Goal: Communication & Community: Ask a question

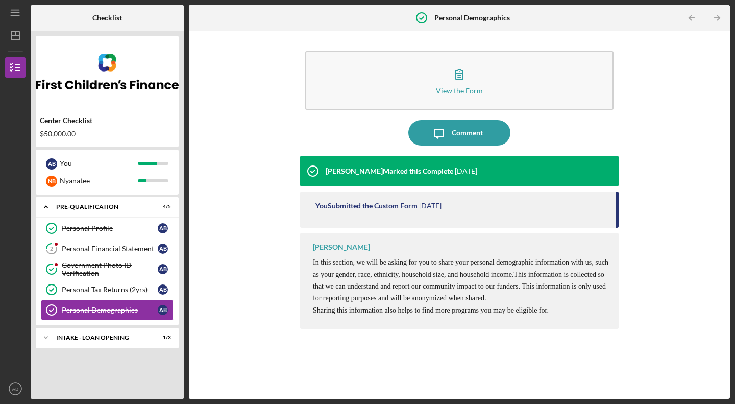
click at [111, 248] on div "Personal Financial Statement" at bounding box center [110, 248] width 96 height 8
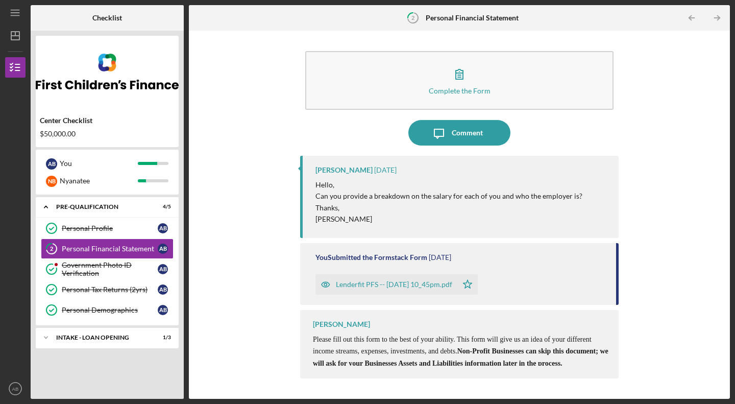
click at [467, 128] on div "Comment" at bounding box center [466, 133] width 31 height 26
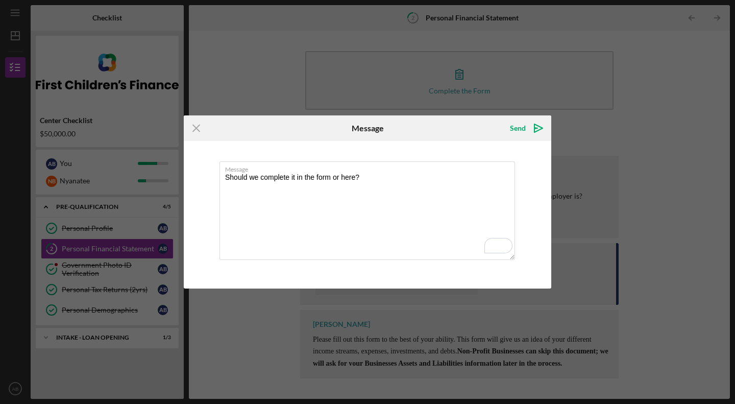
type textarea "Should we complete it in the form or here?"
click at [524, 127] on div "Send" at bounding box center [518, 128] width 16 height 20
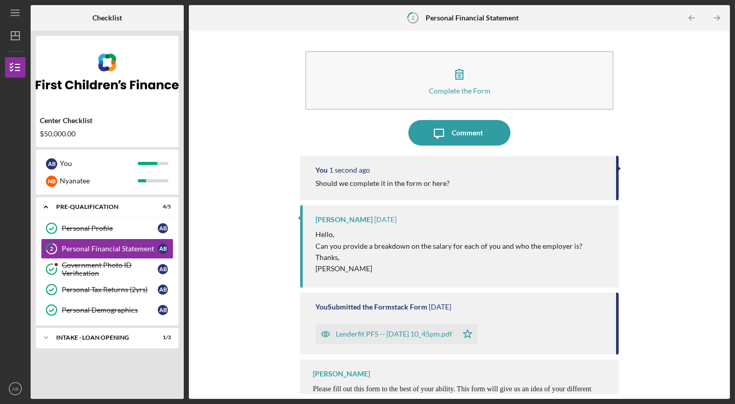
click at [104, 264] on div "Government Photo ID Verification" at bounding box center [110, 269] width 96 height 16
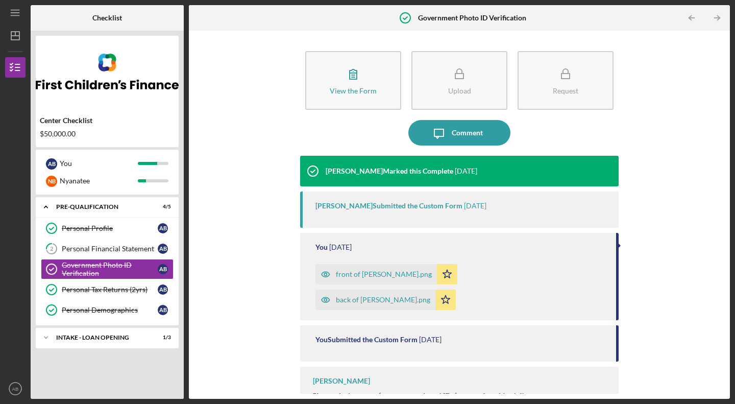
click at [103, 246] on div "Personal Financial Statement" at bounding box center [110, 248] width 96 height 8
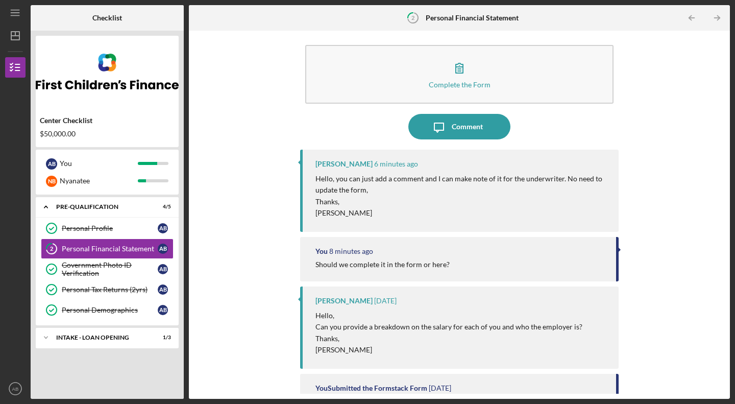
scroll to position [7, 0]
